Goal: Information Seeking & Learning: Learn about a topic

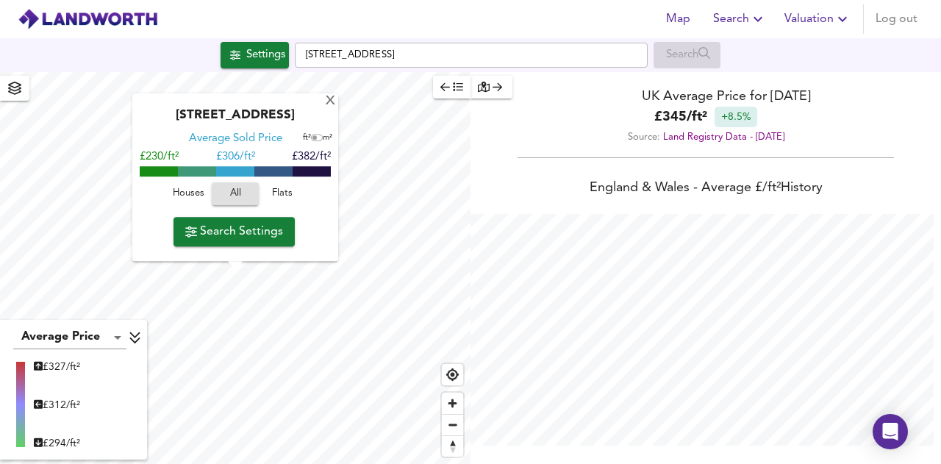
scroll to position [464, 941]
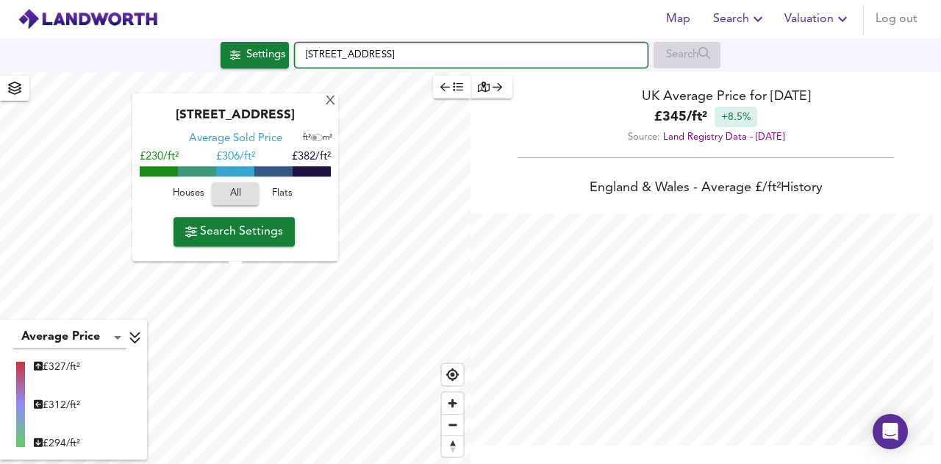
click at [430, 49] on input "[STREET_ADDRESS]" at bounding box center [471, 55] width 353 height 25
paste input "[STREET_ADDRESS]"
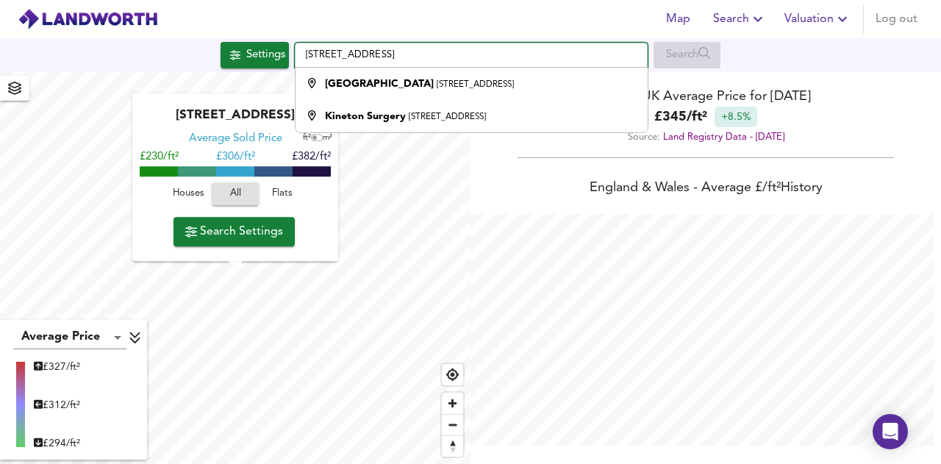
click at [434, 57] on input "[STREET_ADDRESS]" at bounding box center [471, 55] width 353 height 25
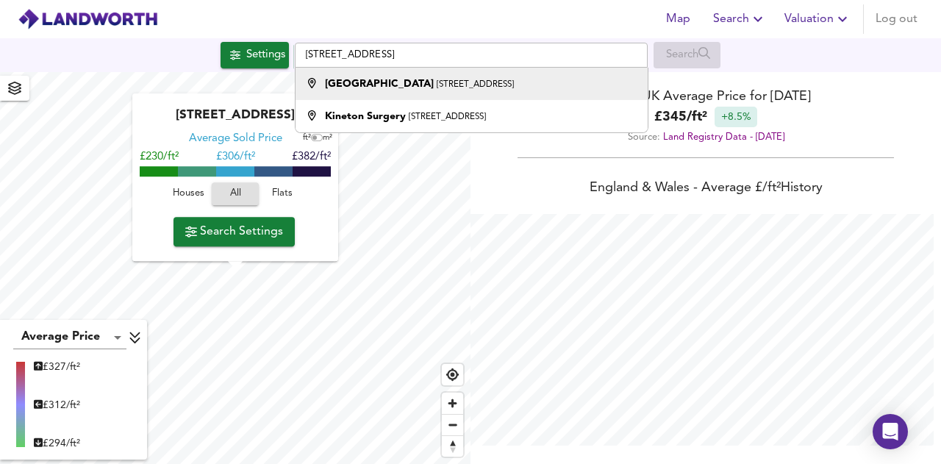
click at [393, 82] on strong "[GEOGRAPHIC_DATA]" at bounding box center [379, 84] width 109 height 10
type input "[STREET_ADDRESS]"
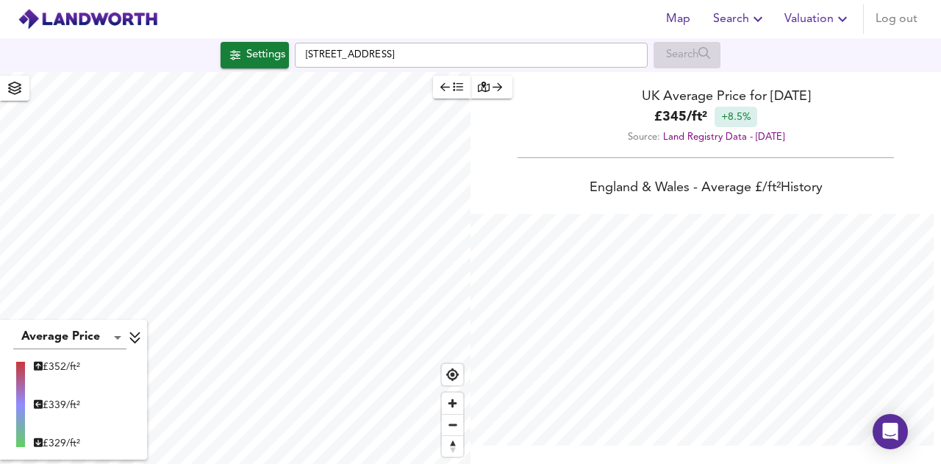
click at [18, 89] on icon "button" at bounding box center [14, 88] width 13 height 13
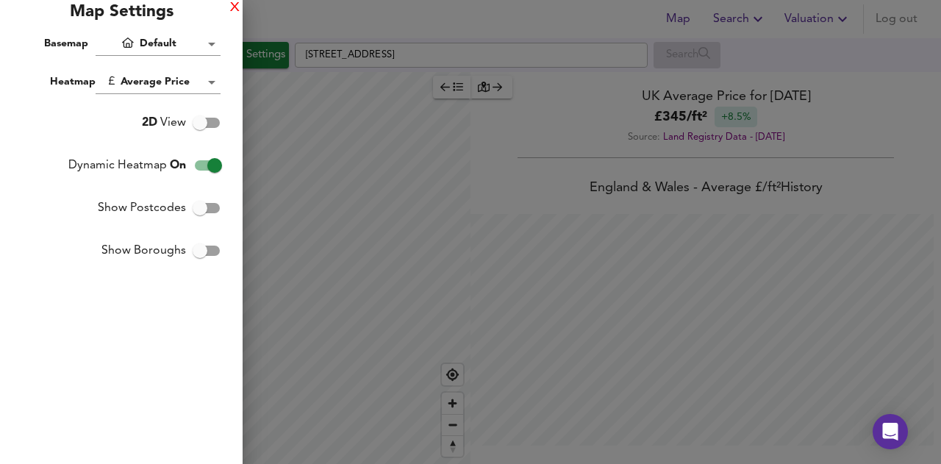
click at [234, 6] on div "X" at bounding box center [235, 8] width 10 height 10
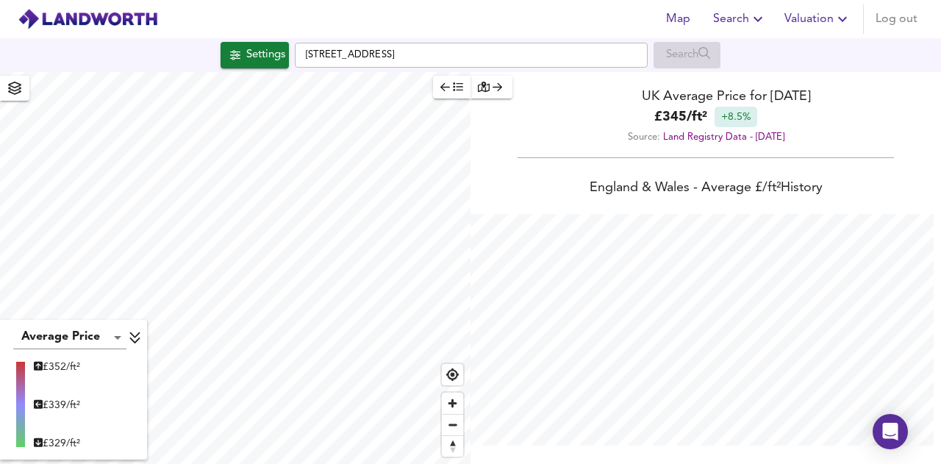
click at [265, 46] on div "Settings" at bounding box center [265, 55] width 39 height 19
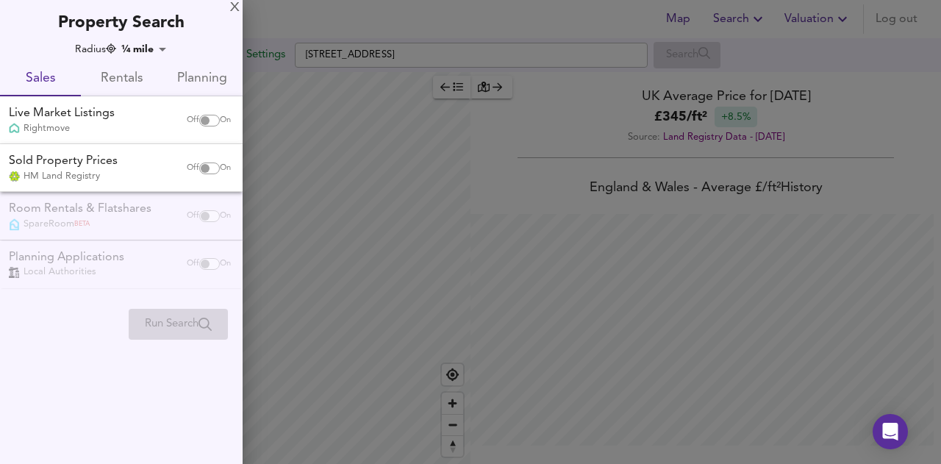
click at [206, 122] on input "checkbox" at bounding box center [204, 121] width 35 height 12
checkbox input "true"
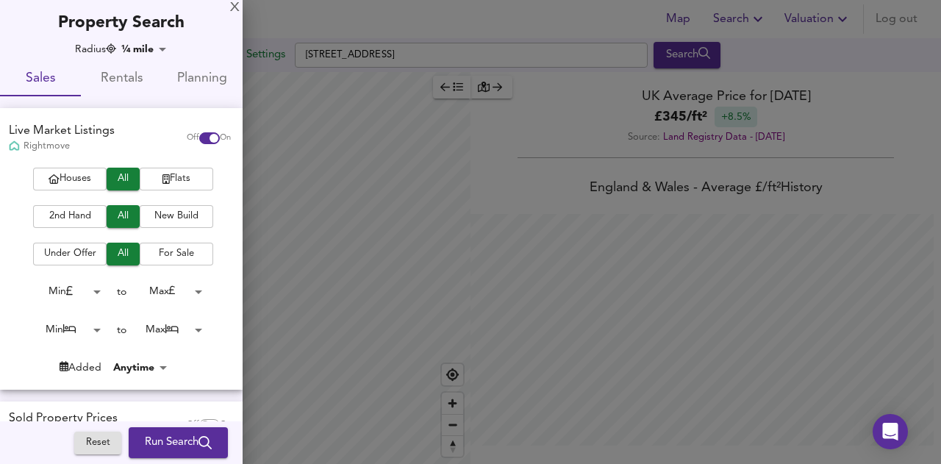
scroll to position [138, 0]
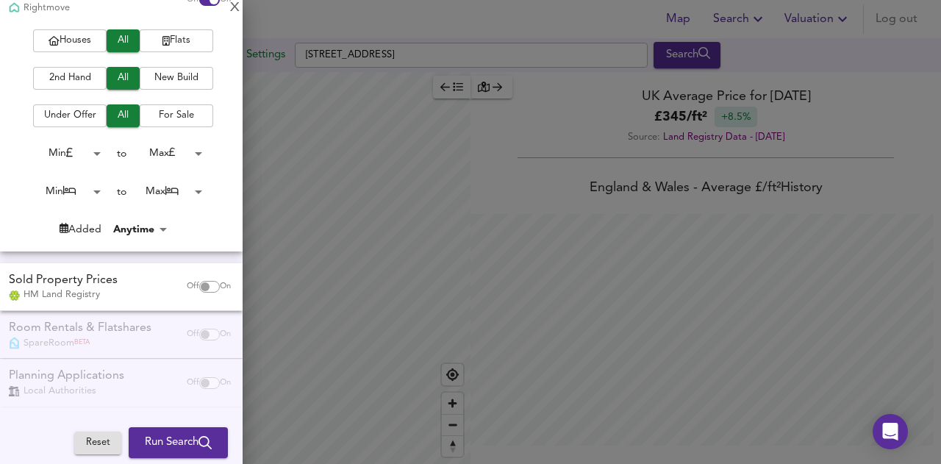
click at [204, 285] on input "checkbox" at bounding box center [204, 287] width 35 height 12
checkbox input "true"
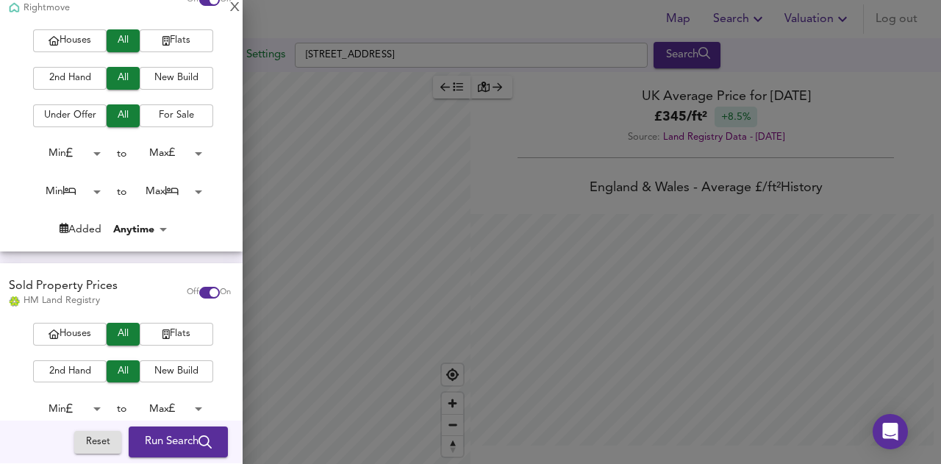
click at [183, 439] on span "Run Search" at bounding box center [178, 442] width 67 height 19
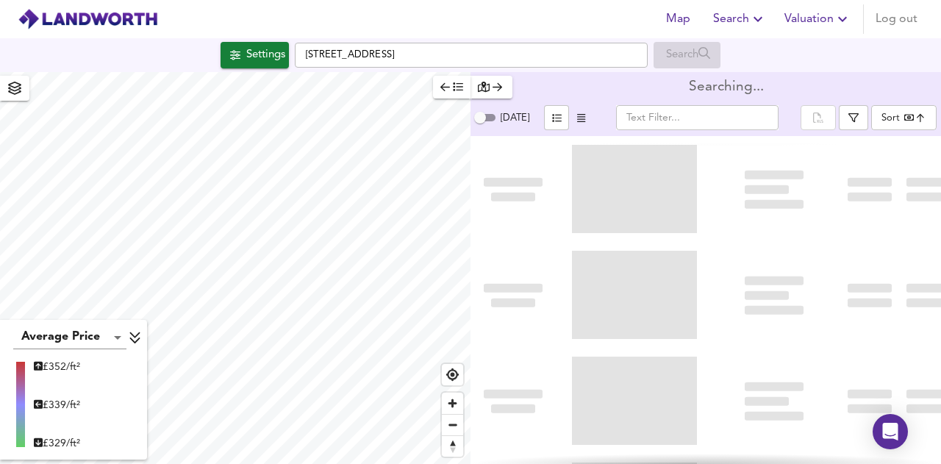
type input "bestdeal"
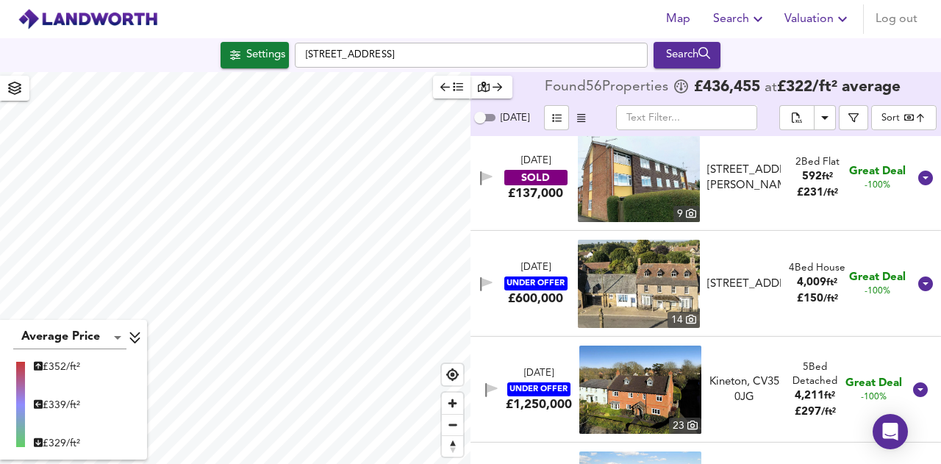
scroll to position [119, 0]
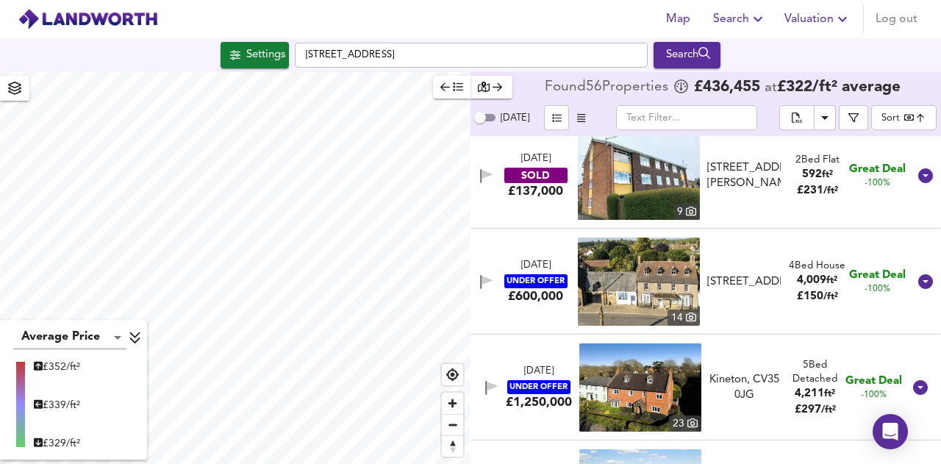
click at [679, 121] on input "text" at bounding box center [686, 117] width 141 height 25
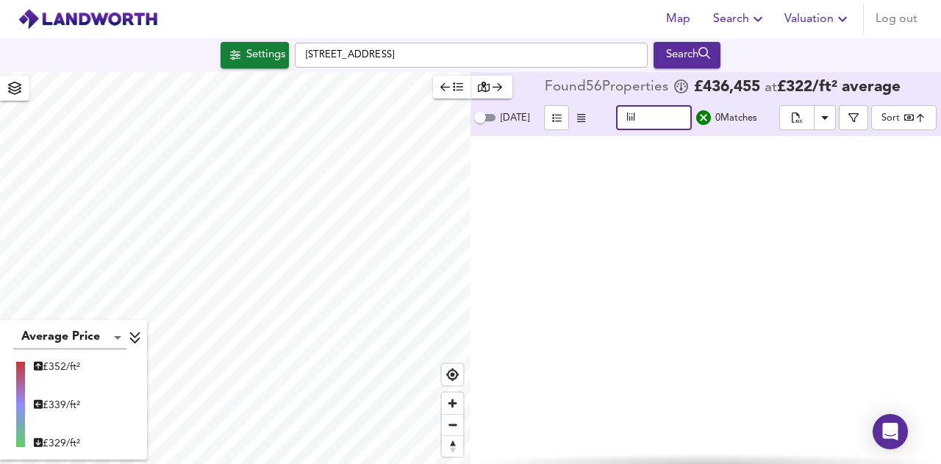
scroll to position [0, 0]
type input "l"
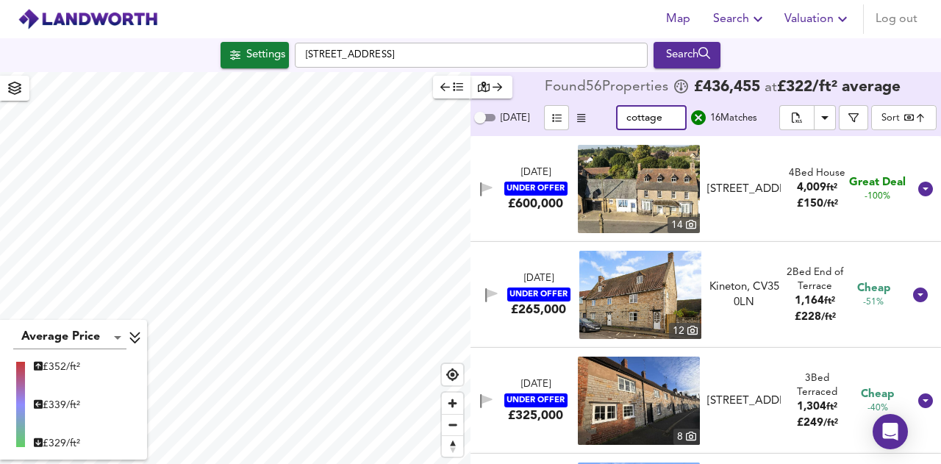
click at [633, 113] on input "cottage" at bounding box center [651, 117] width 71 height 25
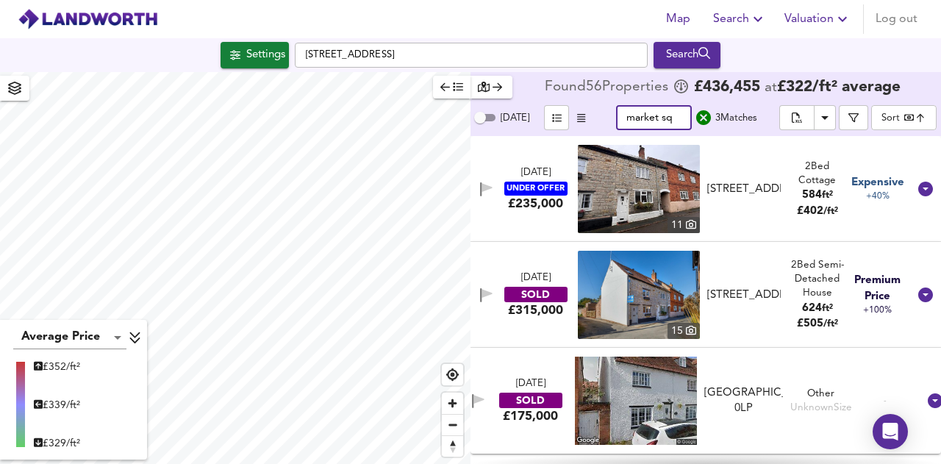
click at [670, 117] on input "market sq" at bounding box center [654, 117] width 76 height 25
type input "market sq"
type input "201"
click at [672, 121] on input "market sq" at bounding box center [654, 117] width 76 height 25
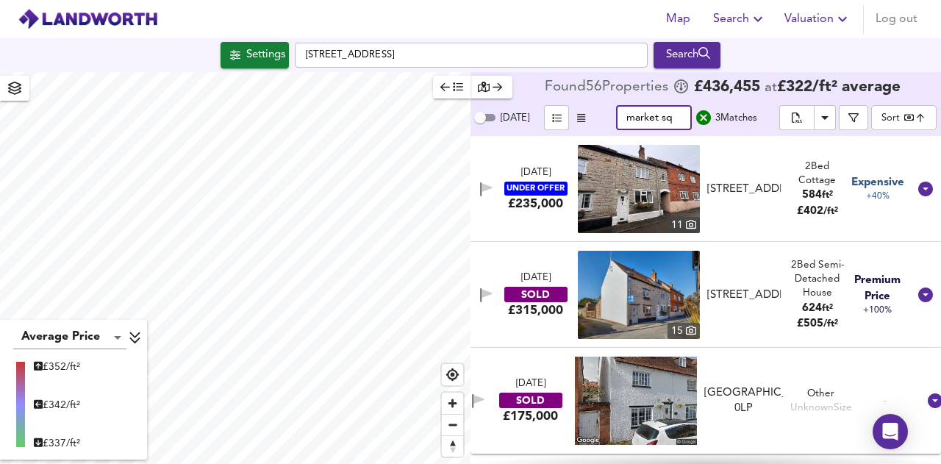
click at [672, 121] on input "market sq" at bounding box center [654, 117] width 76 height 25
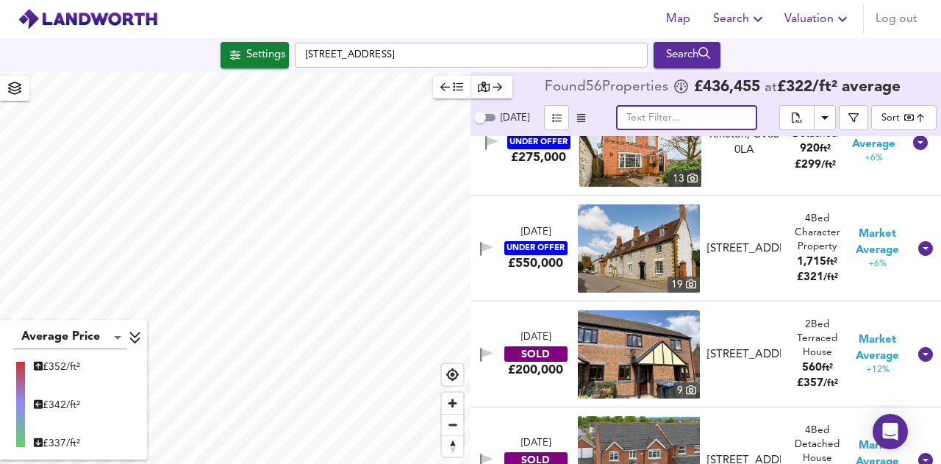
scroll to position [3643, 0]
